Goal: Task Accomplishment & Management: Use online tool/utility

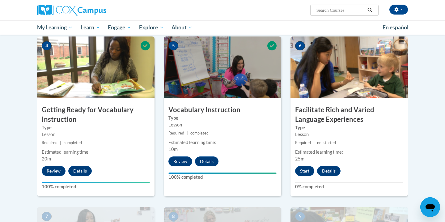
scroll to position [295, 0]
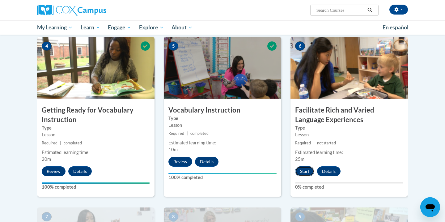
click at [311, 171] on button "Start" at bounding box center [304, 171] width 19 height 10
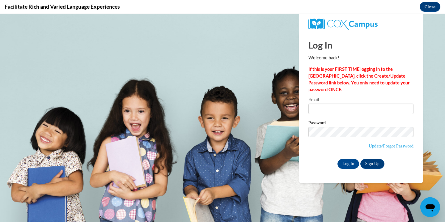
scroll to position [0, 0]
type input "kjens@sasd.net"
click at [348, 161] on input "Log In" at bounding box center [348, 164] width 22 height 10
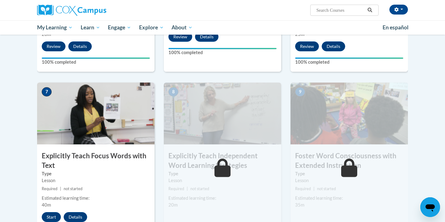
scroll to position [421, 0]
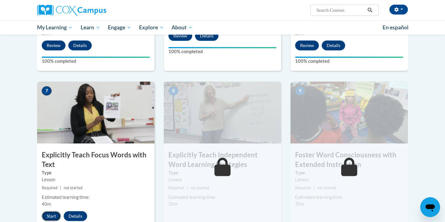
click at [49, 217] on button "Start" at bounding box center [51, 216] width 19 height 10
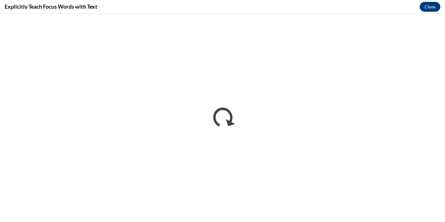
scroll to position [0, 0]
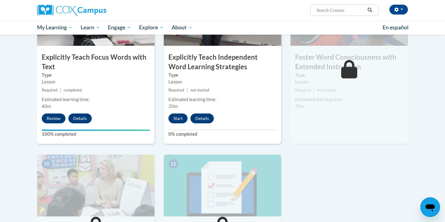
scroll to position [512, 0]
